Goal: Task Accomplishment & Management: Use online tool/utility

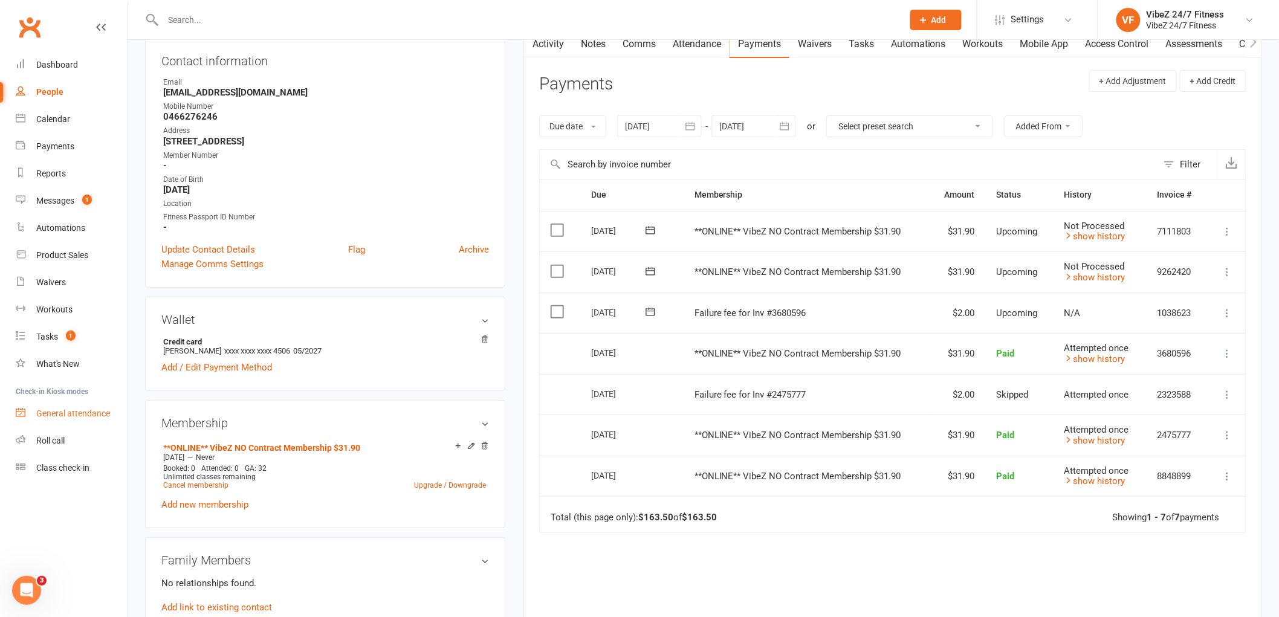
click at [91, 414] on div "General attendance" at bounding box center [73, 414] width 74 height 10
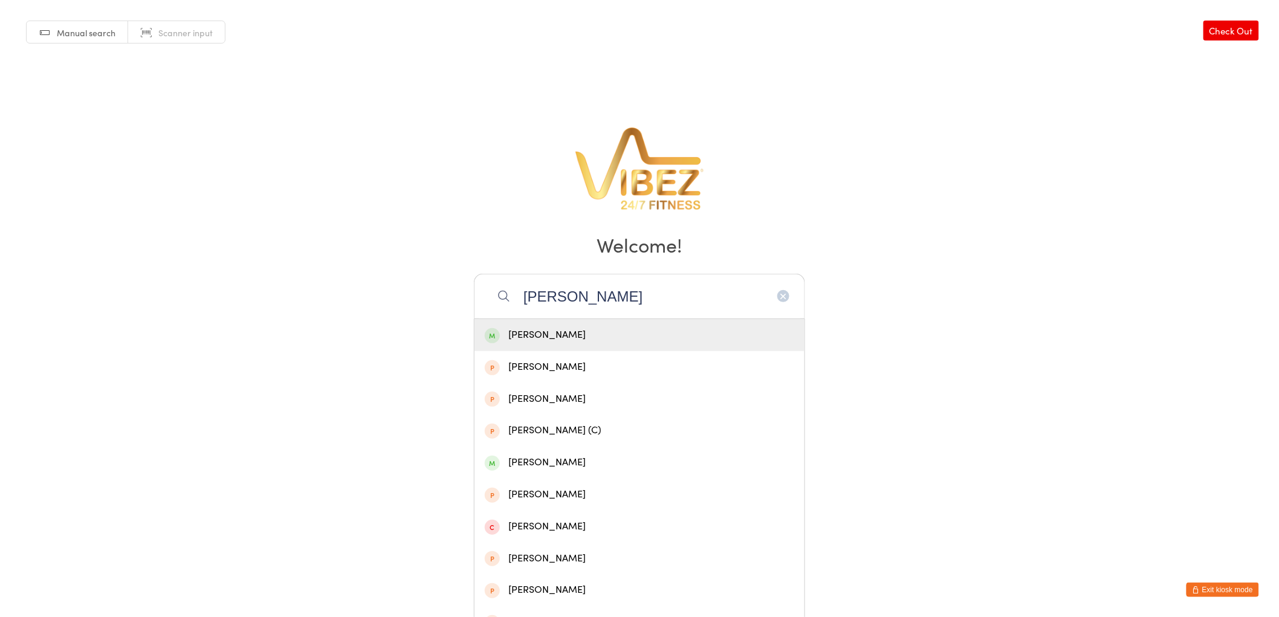
type input "gavin willi"
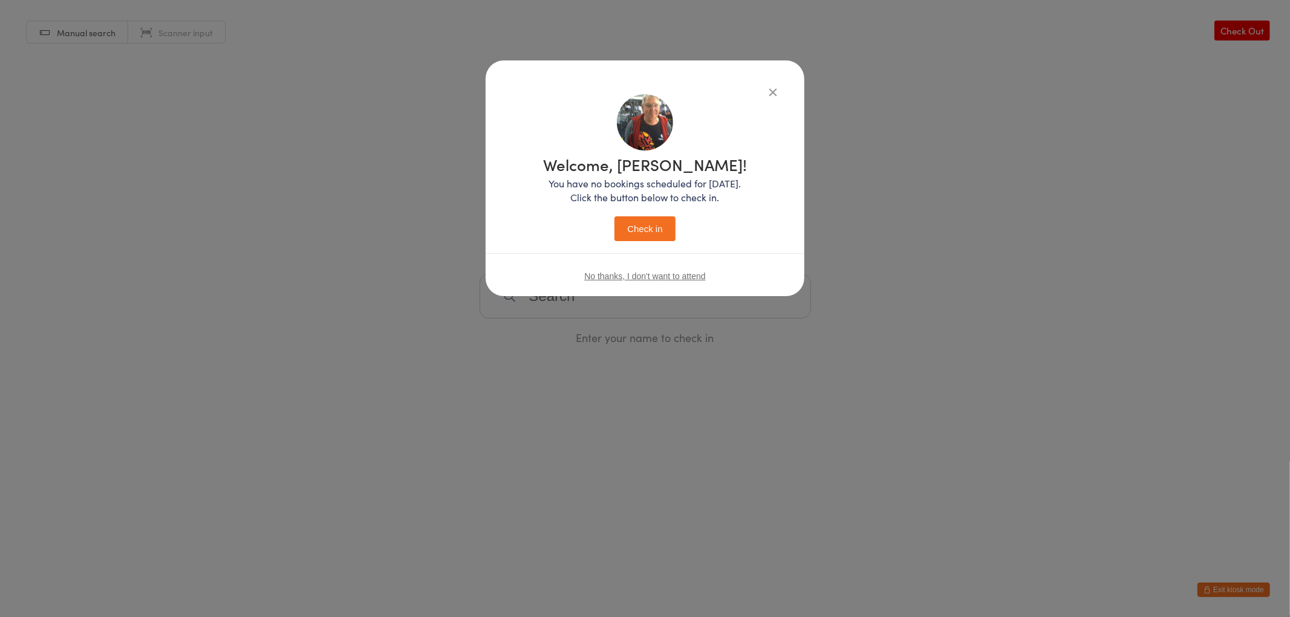
click at [614, 216] on button "Check in" at bounding box center [644, 228] width 60 height 25
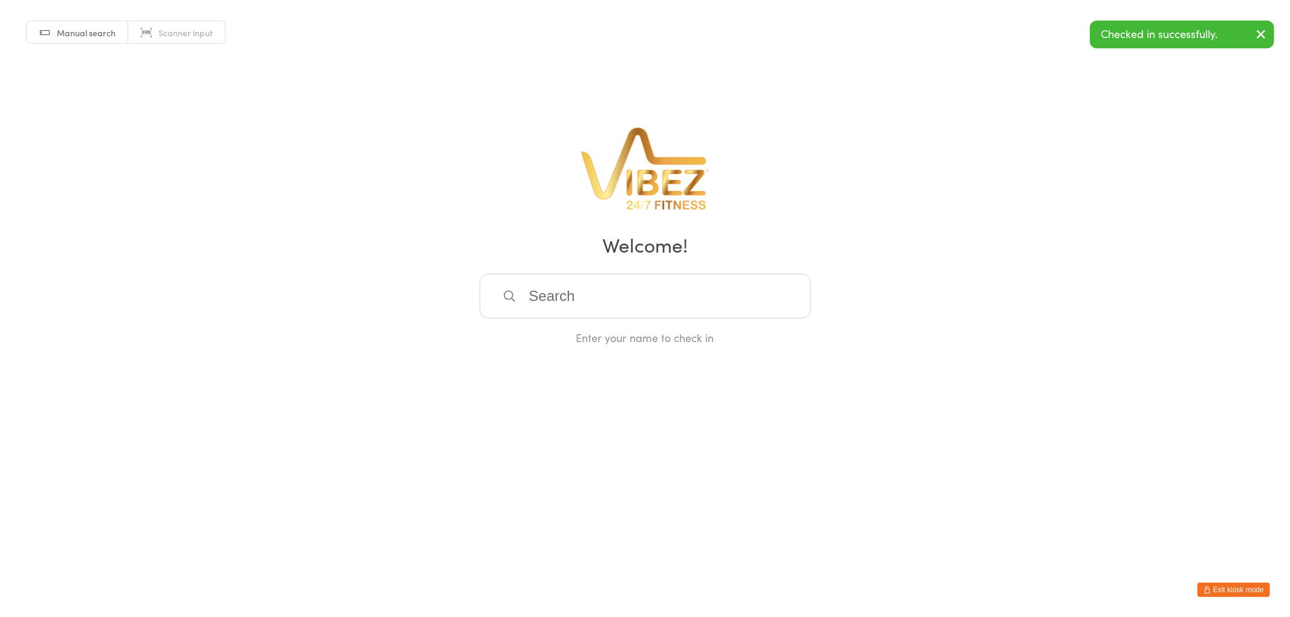
click at [582, 288] on input "search" at bounding box center [644, 296] width 331 height 45
type input "Baylee"
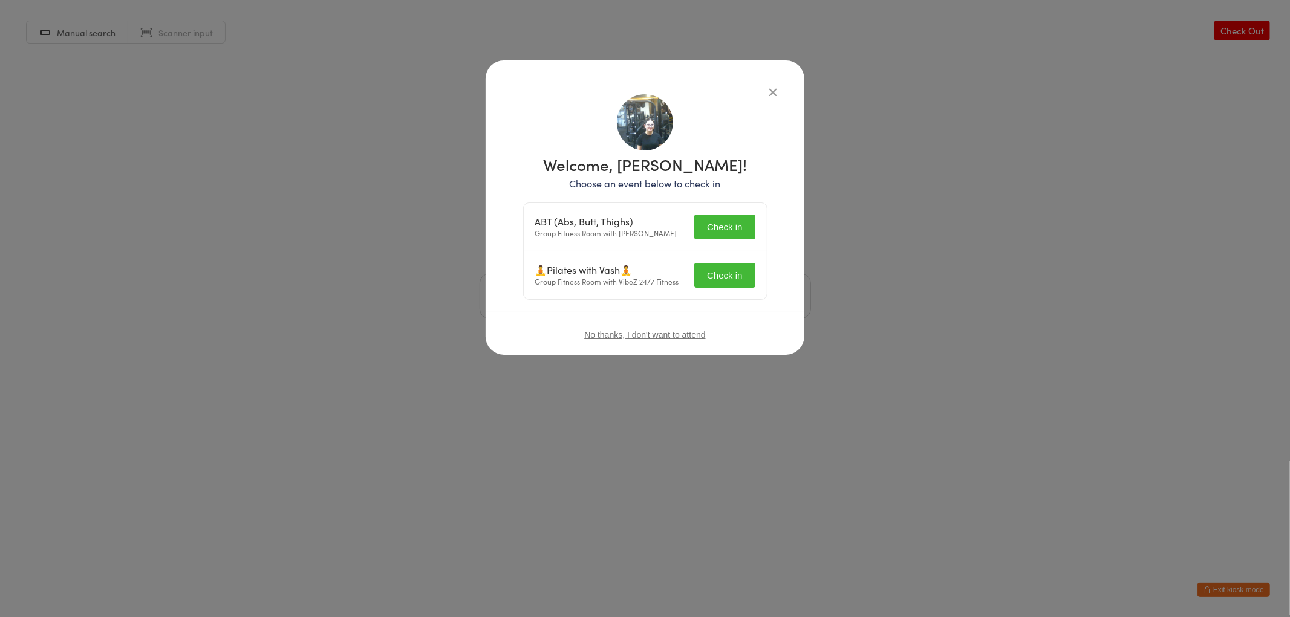
click at [709, 224] on button "Check in" at bounding box center [724, 227] width 60 height 25
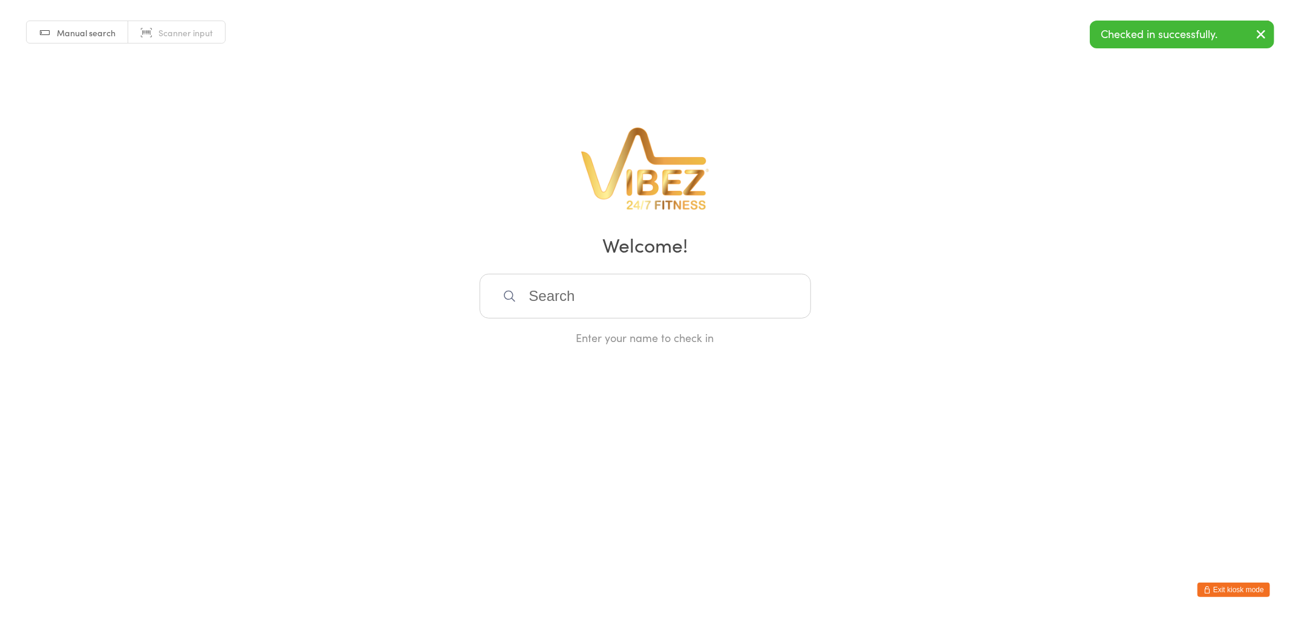
click at [715, 274] on input "search" at bounding box center [644, 296] width 331 height 45
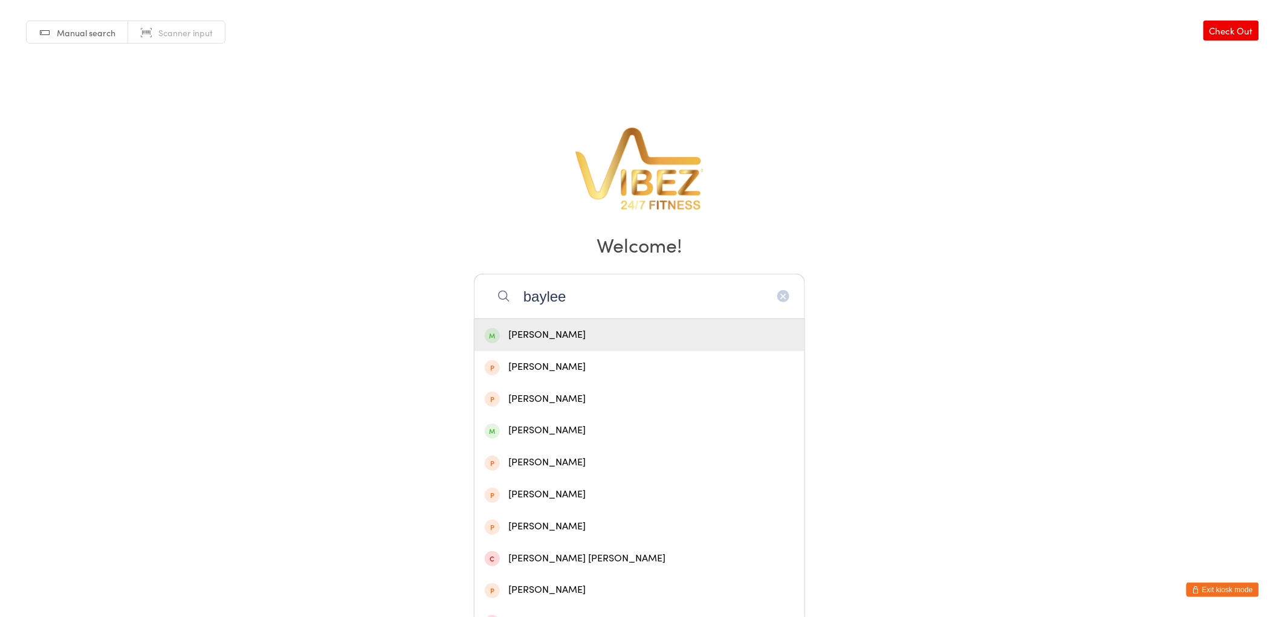
type input "baylee"
click at [668, 334] on div "Baylee Ison" at bounding box center [640, 335] width 310 height 16
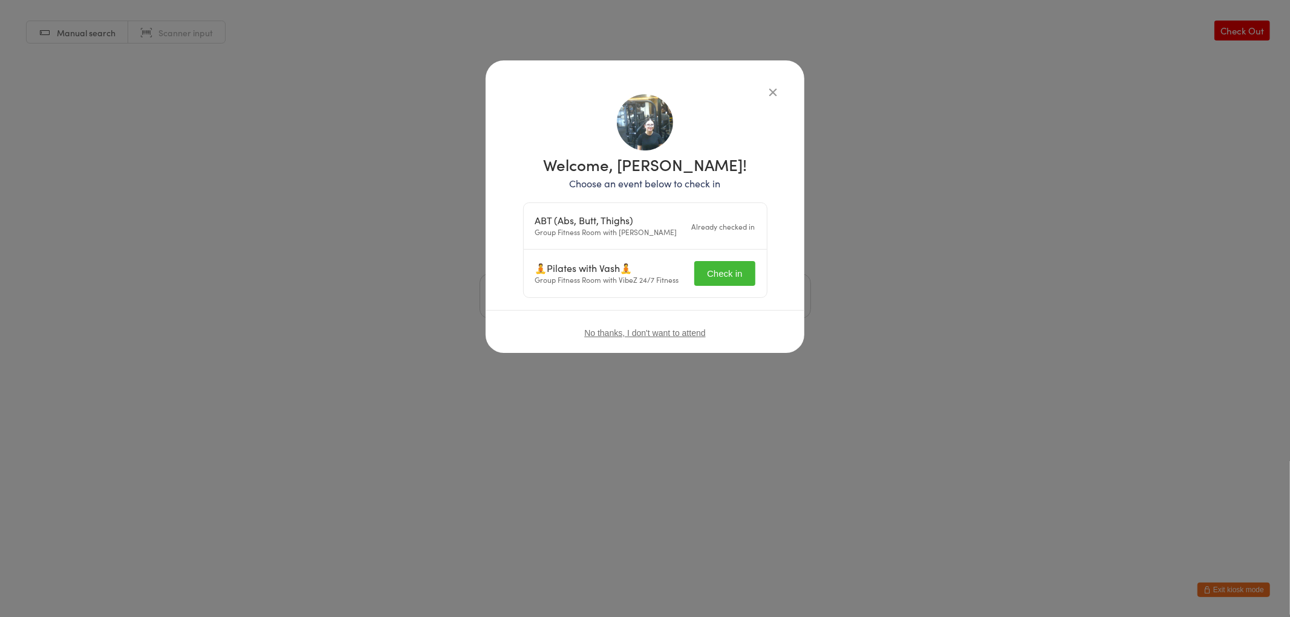
click at [733, 276] on button "Check in" at bounding box center [724, 273] width 60 height 25
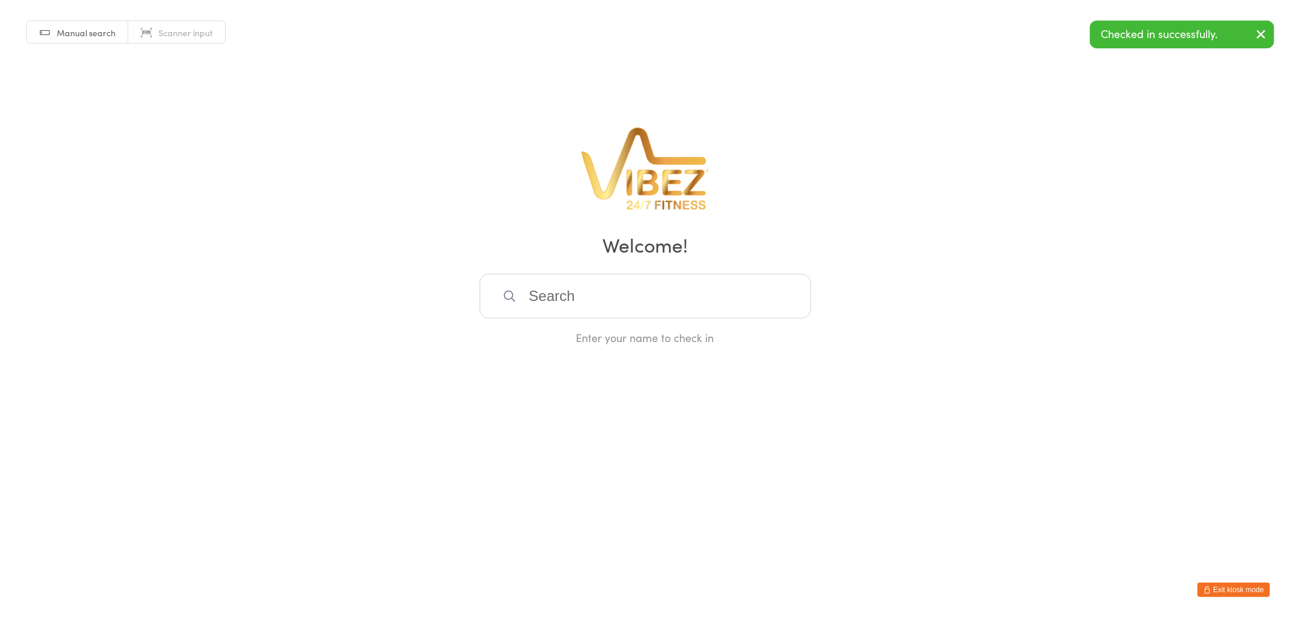
click at [714, 287] on input "search" at bounding box center [644, 296] width 331 height 45
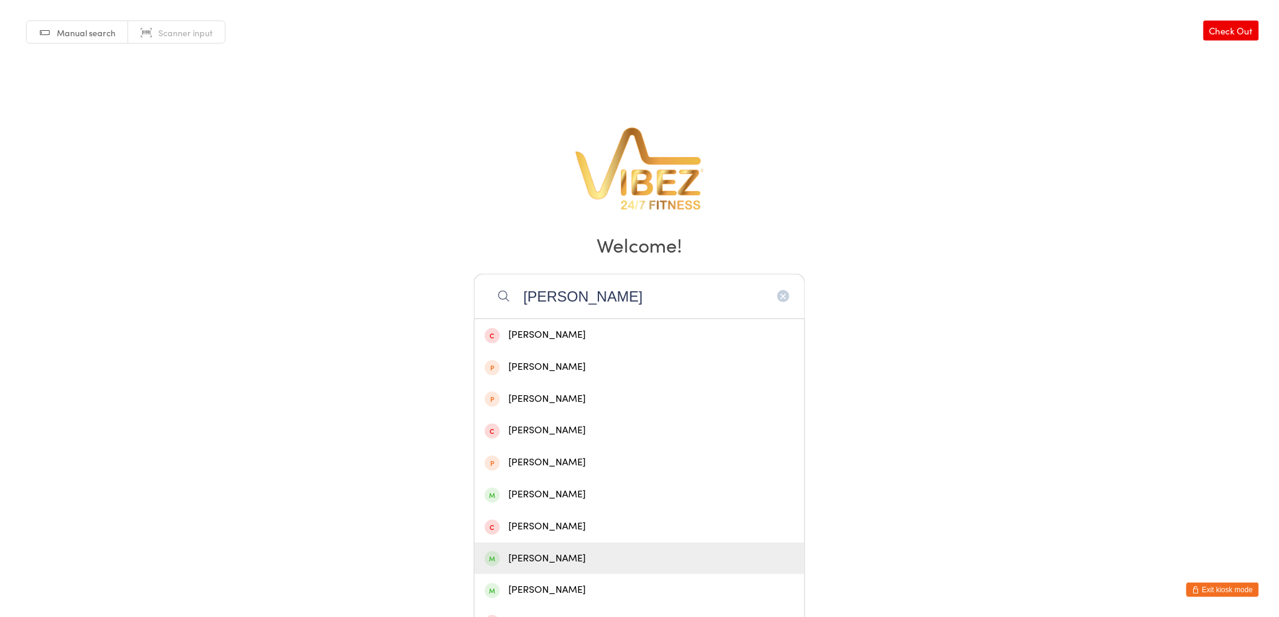
type input "simon"
click at [597, 558] on div "Simon Kable - Brown" at bounding box center [640, 559] width 310 height 16
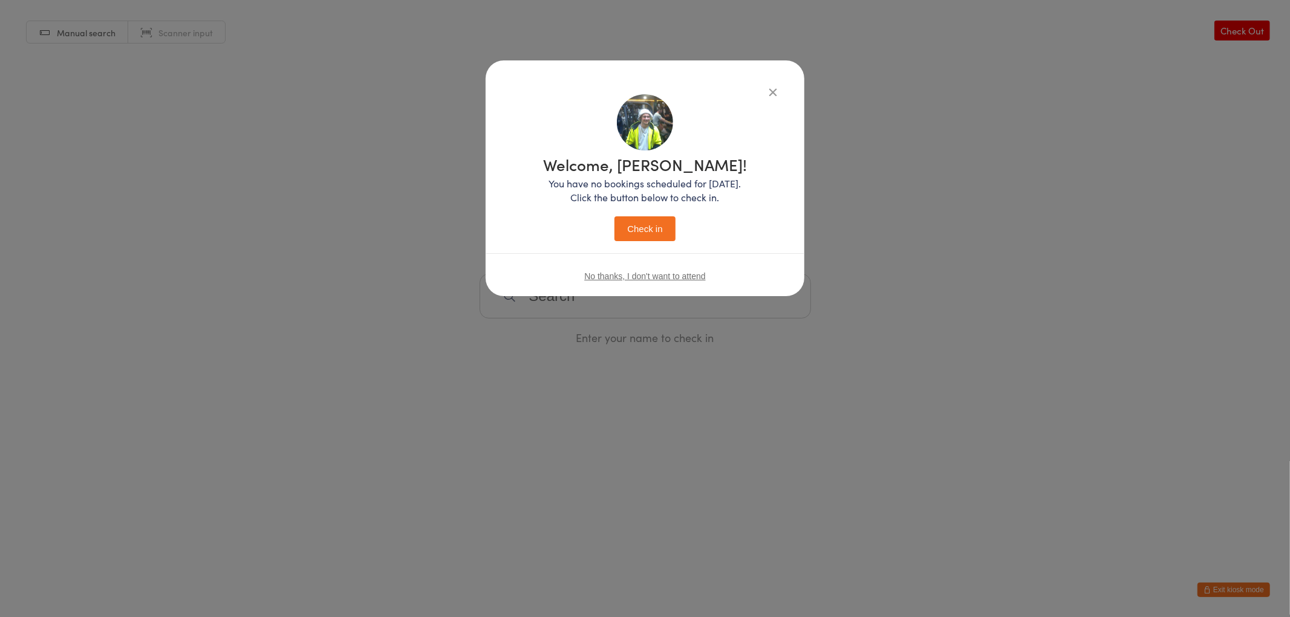
click at [637, 234] on button "Check in" at bounding box center [644, 228] width 60 height 25
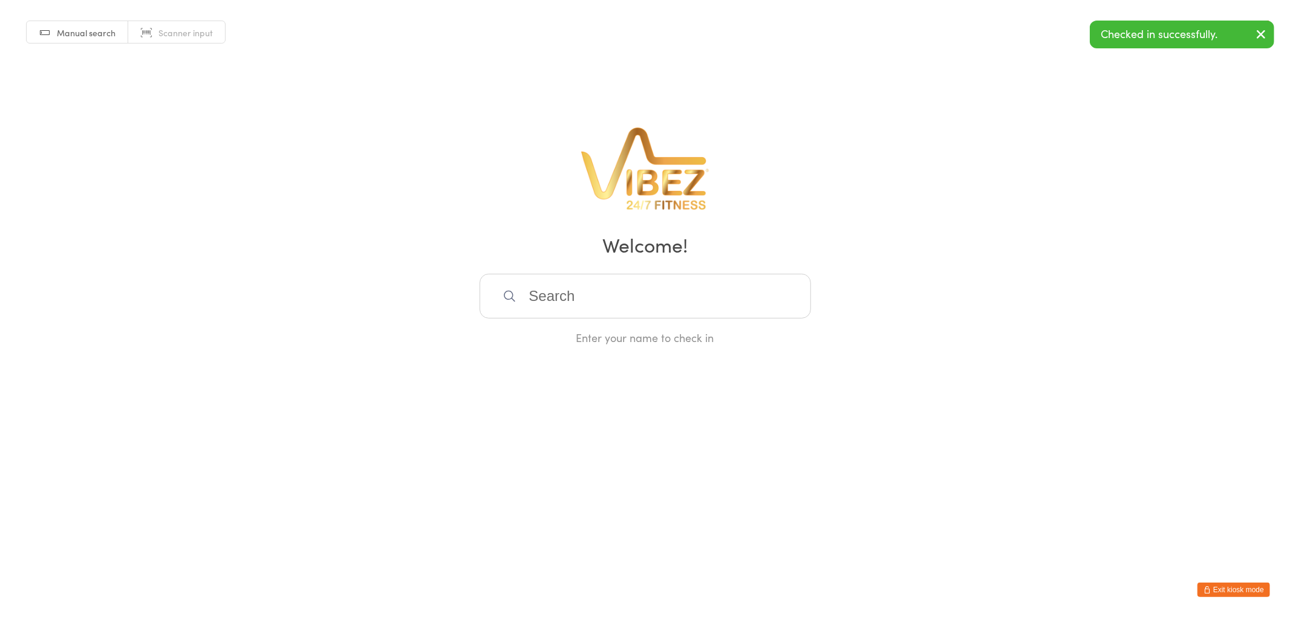
click at [1213, 595] on button "Exit kiosk mode" at bounding box center [1233, 590] width 73 height 15
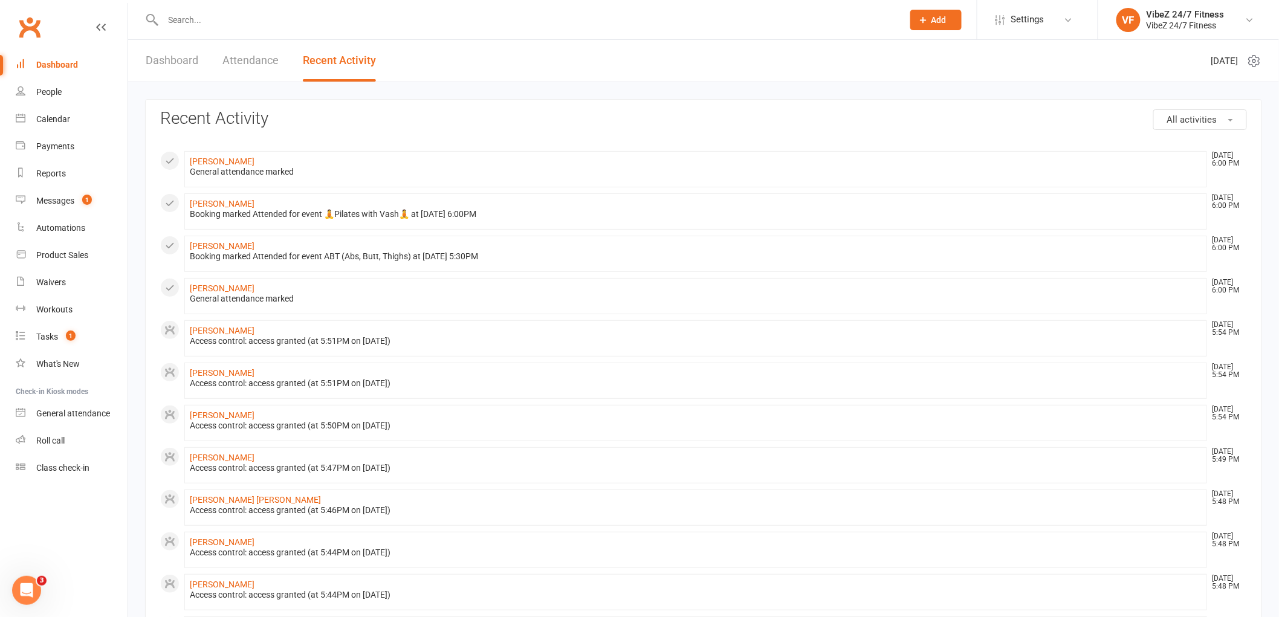
click at [214, 22] on input "text" at bounding box center [527, 19] width 735 height 17
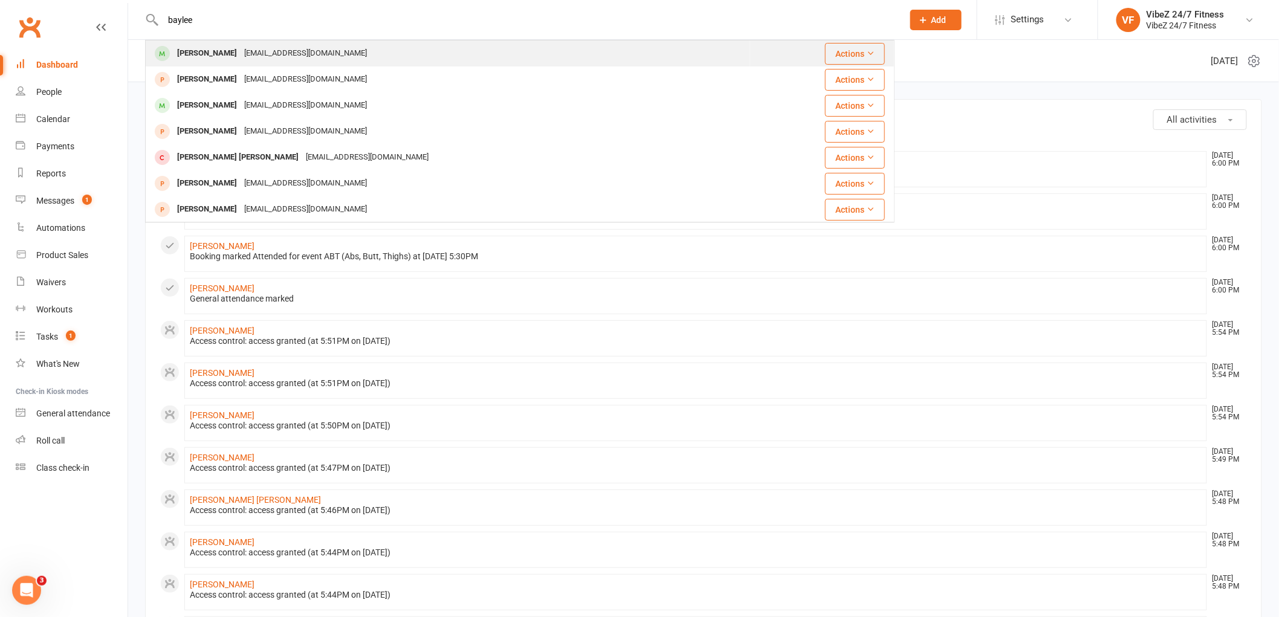
type input "baylee"
click at [215, 55] on div "Baylee Ison" at bounding box center [207, 54] width 67 height 18
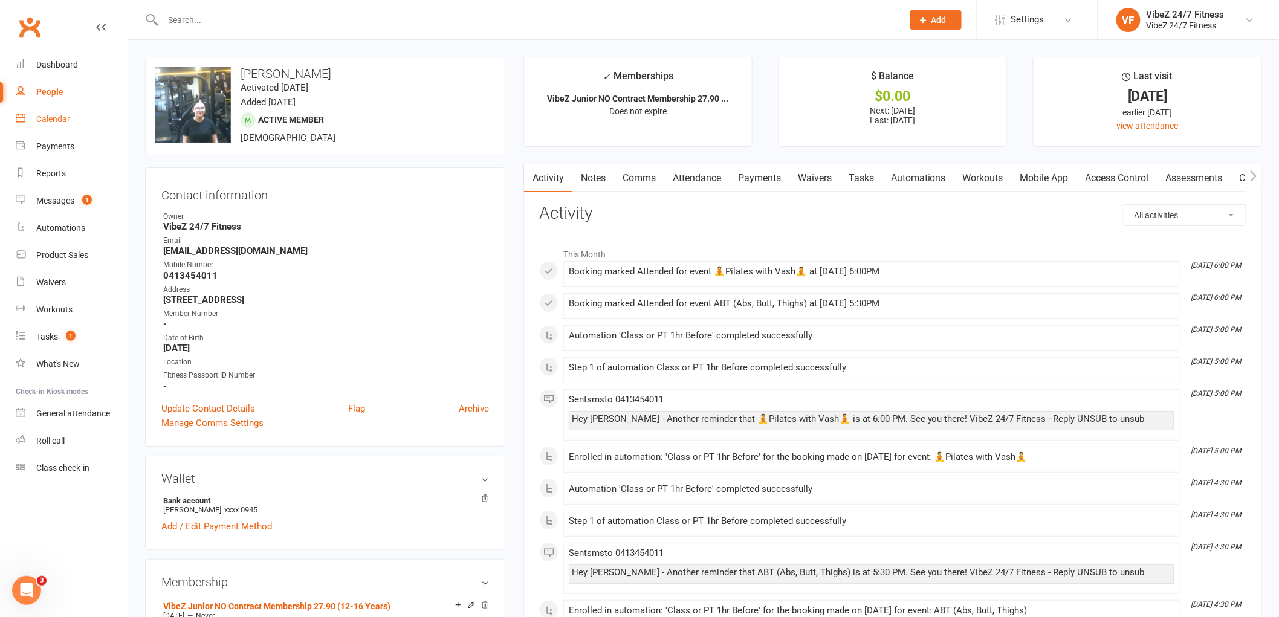
click at [73, 114] on link "Calendar" at bounding box center [72, 119] width 112 height 27
